Goal: Find contact information: Find contact information

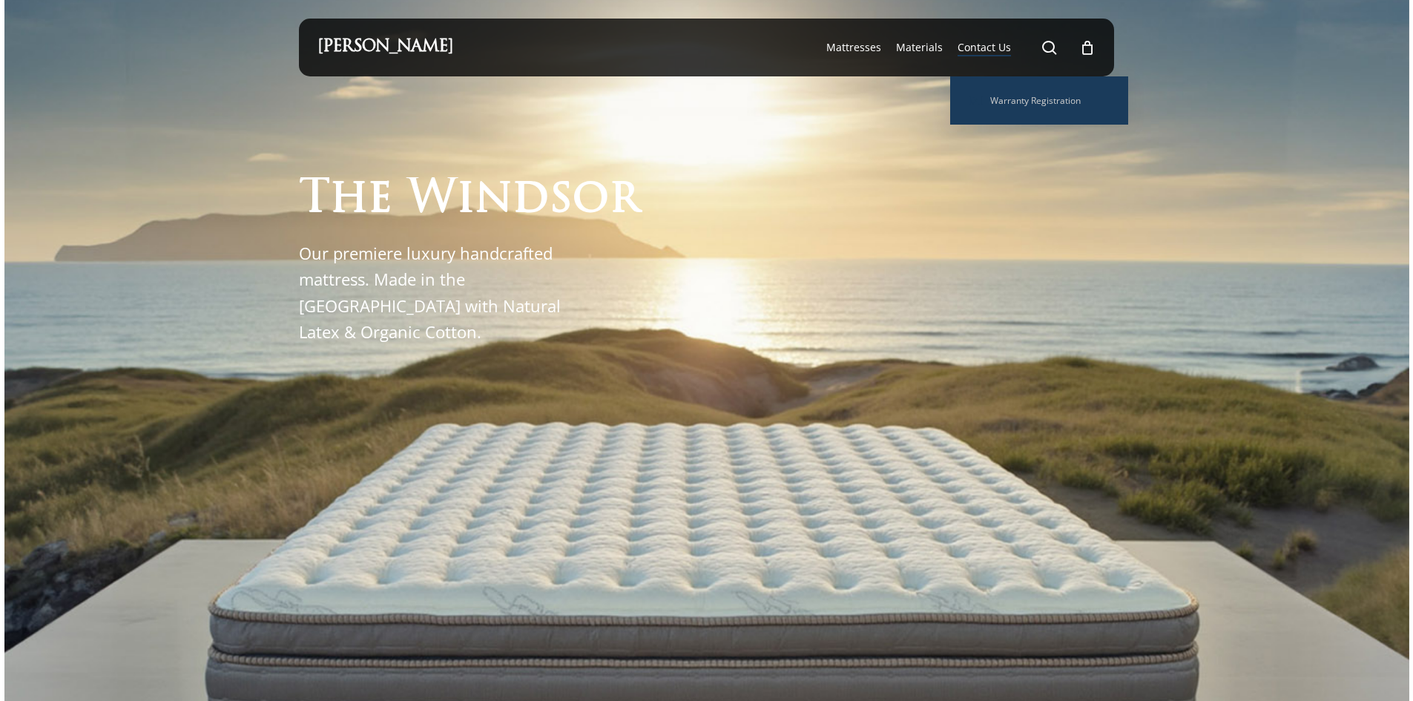
click at [975, 45] on span "Contact Us" at bounding box center [984, 47] width 53 height 14
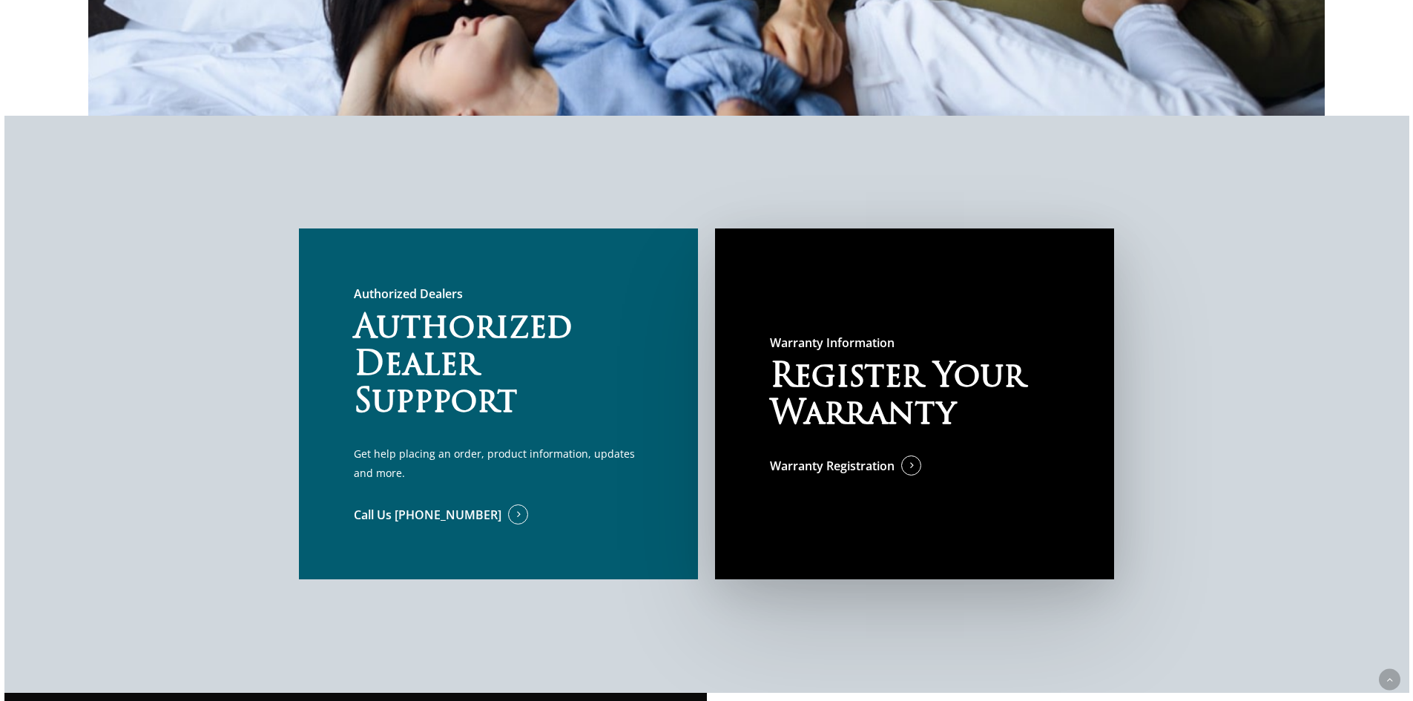
scroll to position [1187, 0]
